Goal: Navigation & Orientation: Find specific page/section

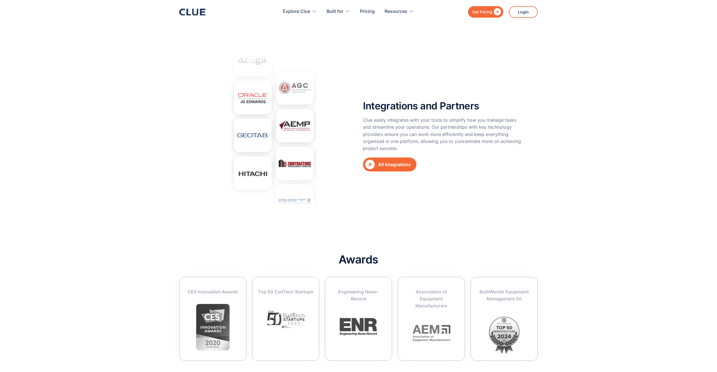
scroll to position [1991, 0]
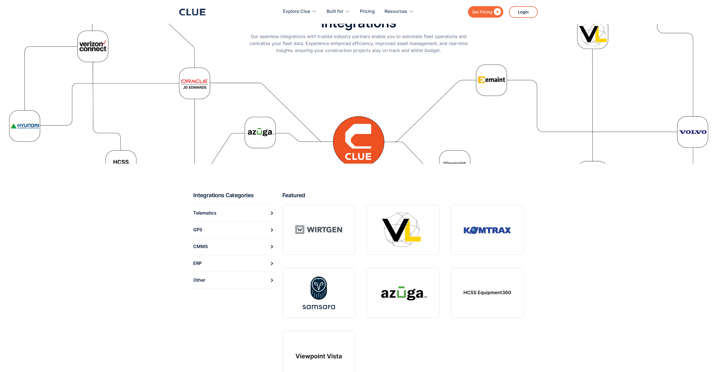
scroll to position [56, 0]
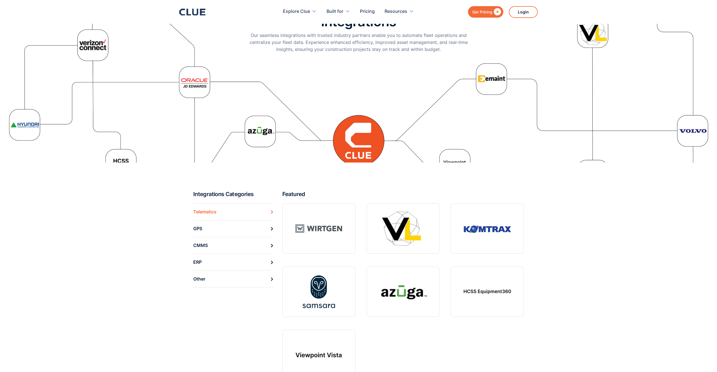
click at [220, 212] on link "Telematics" at bounding box center [233, 212] width 80 height 17
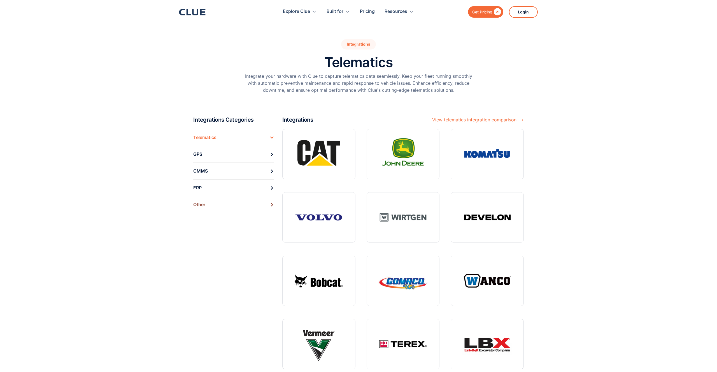
click at [230, 202] on link "Other" at bounding box center [233, 204] width 80 height 17
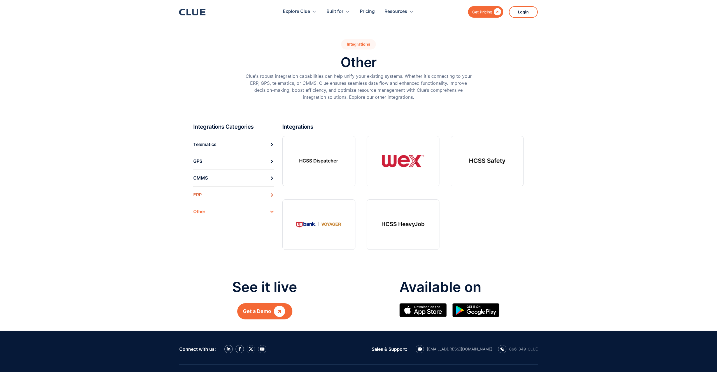
click at [209, 199] on link "ERP" at bounding box center [233, 195] width 80 height 17
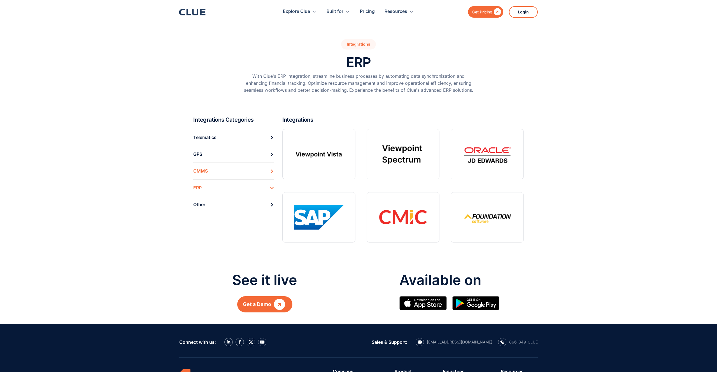
click at [208, 174] on link "CMMS" at bounding box center [233, 171] width 80 height 17
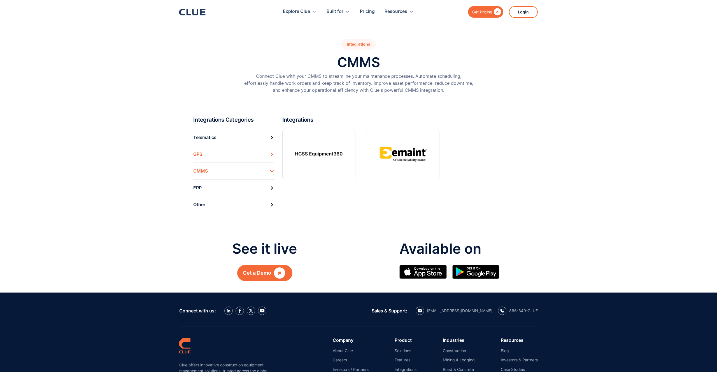
click at [228, 158] on link "GPS" at bounding box center [233, 154] width 80 height 17
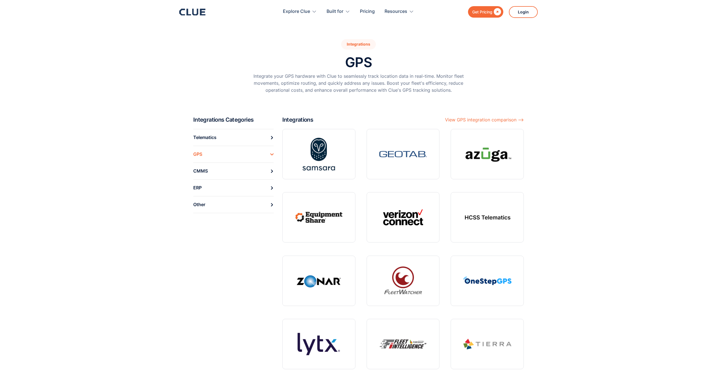
click at [201, 13] on icon at bounding box center [203, 12] width 6 height 7
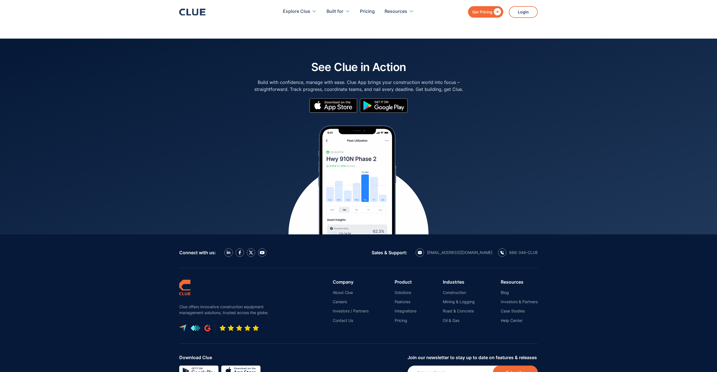
scroll to position [2355, 0]
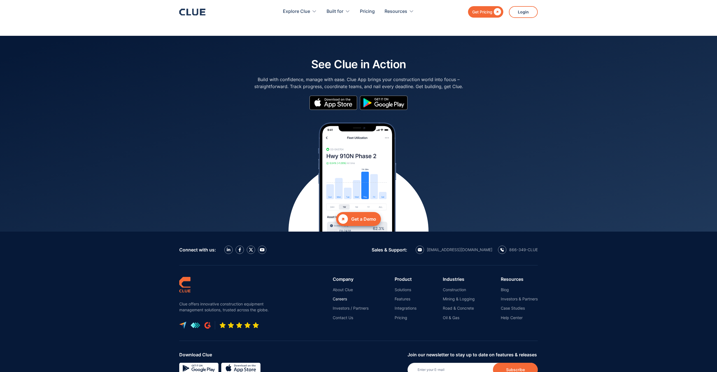
click at [340, 297] on link "Careers" at bounding box center [351, 299] width 36 height 5
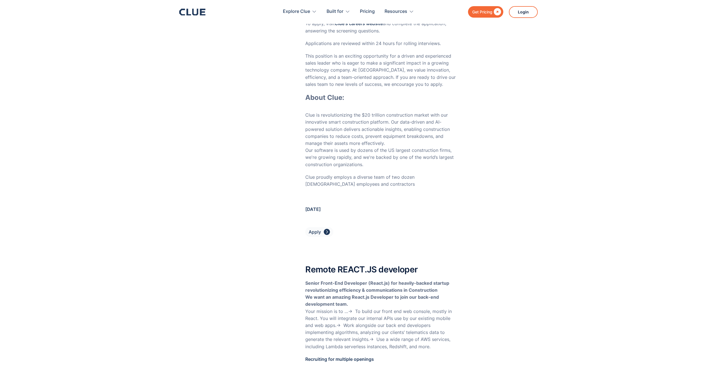
scroll to position [2093, 0]
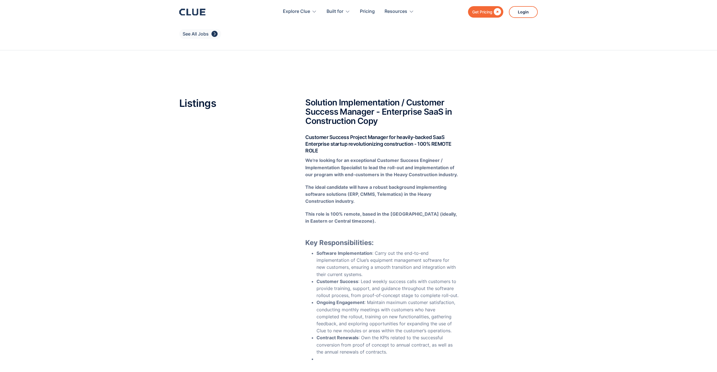
scroll to position [0, 0]
